Goal: Information Seeking & Learning: Learn about a topic

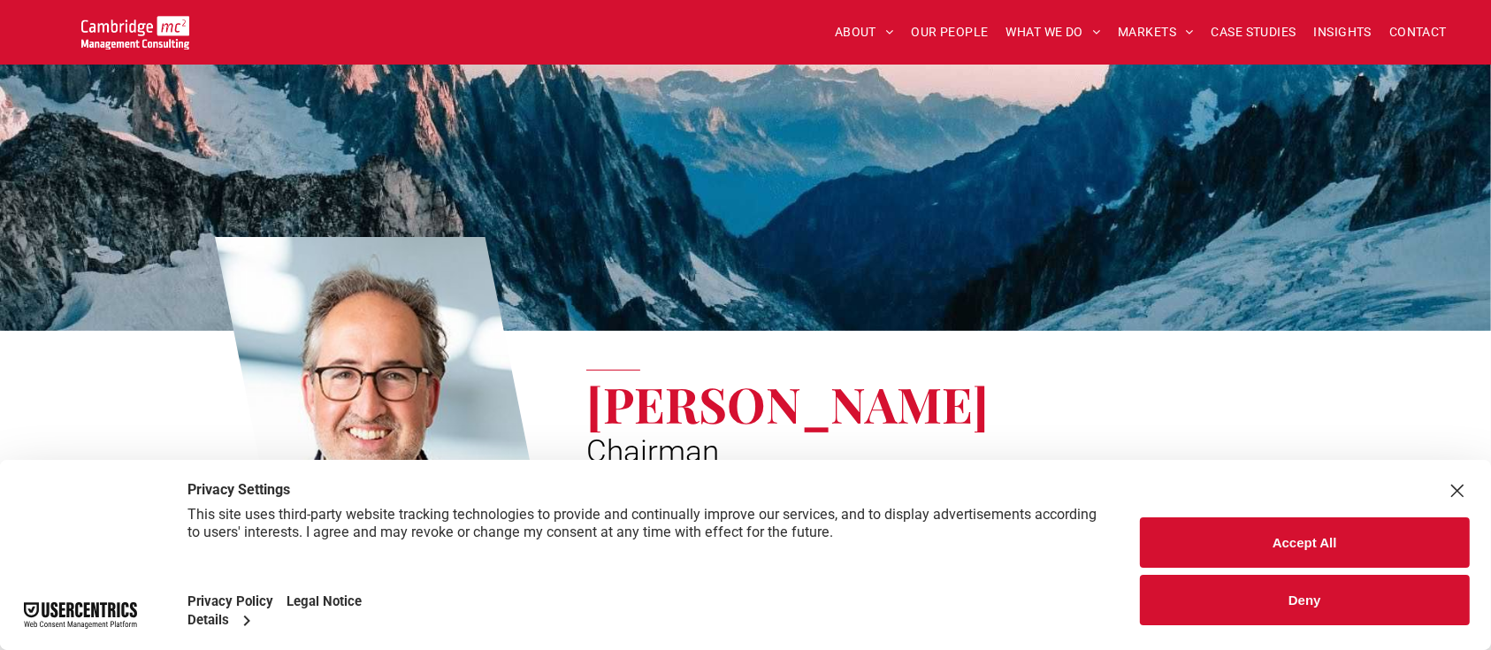
scroll to position [295, 0]
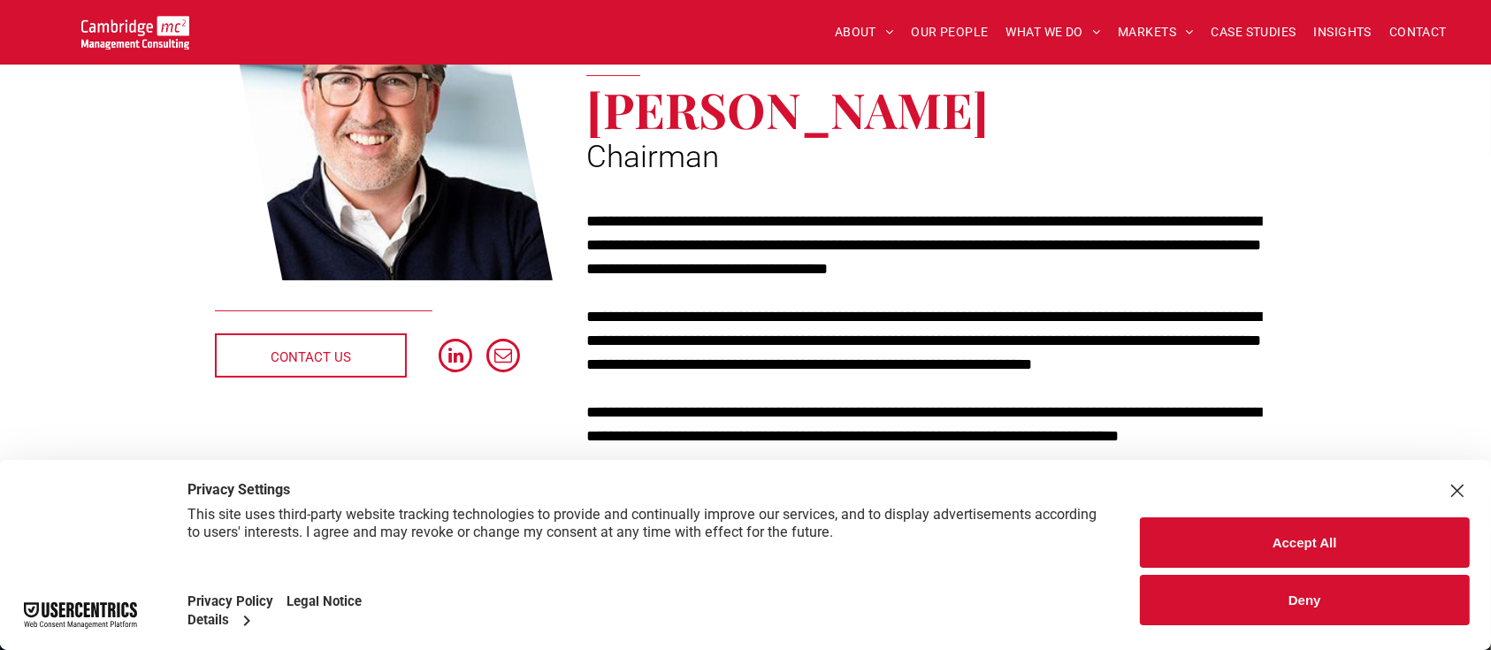
click at [1243, 594] on button "Deny" at bounding box center [1305, 600] width 331 height 50
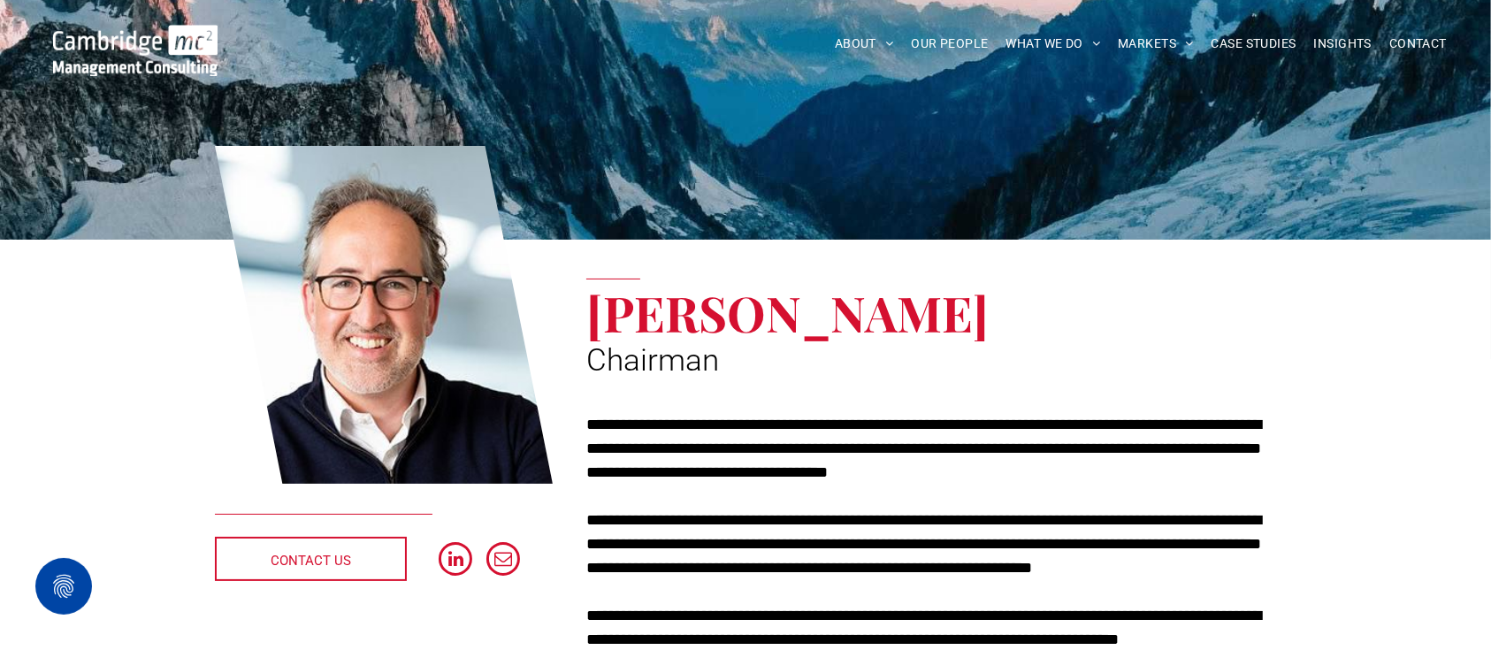
scroll to position [0, 0]
